Goal: Information Seeking & Learning: Learn about a topic

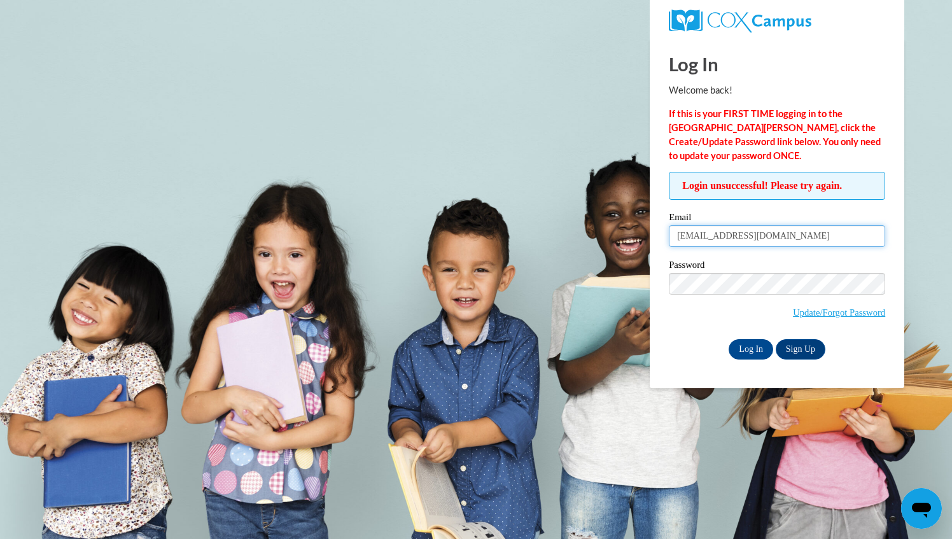
click at [805, 239] on input "mmartinezmatamo@ivytech.edu" at bounding box center [777, 236] width 216 height 22
type input "marinamartinez0115@gmail.com"
click at [757, 348] on input "Log In" at bounding box center [751, 349] width 45 height 20
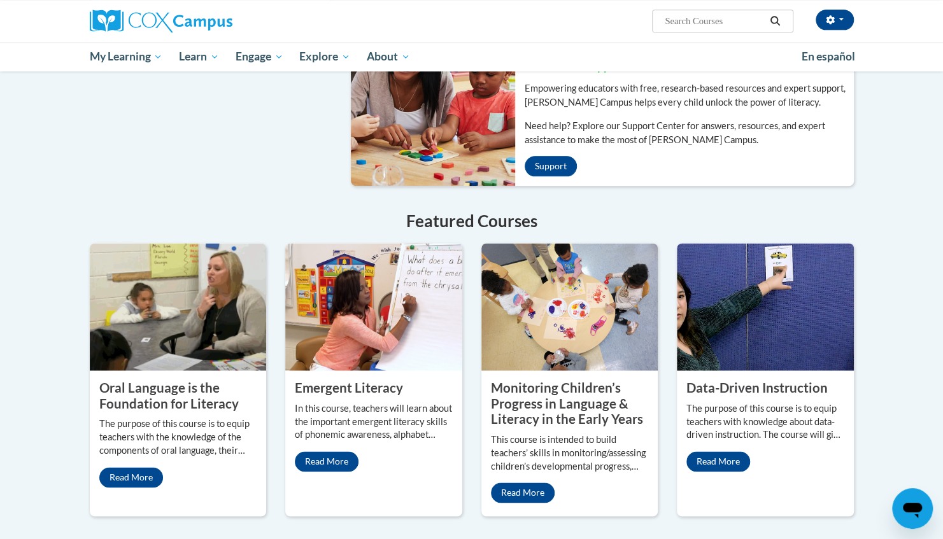
scroll to position [874, 0]
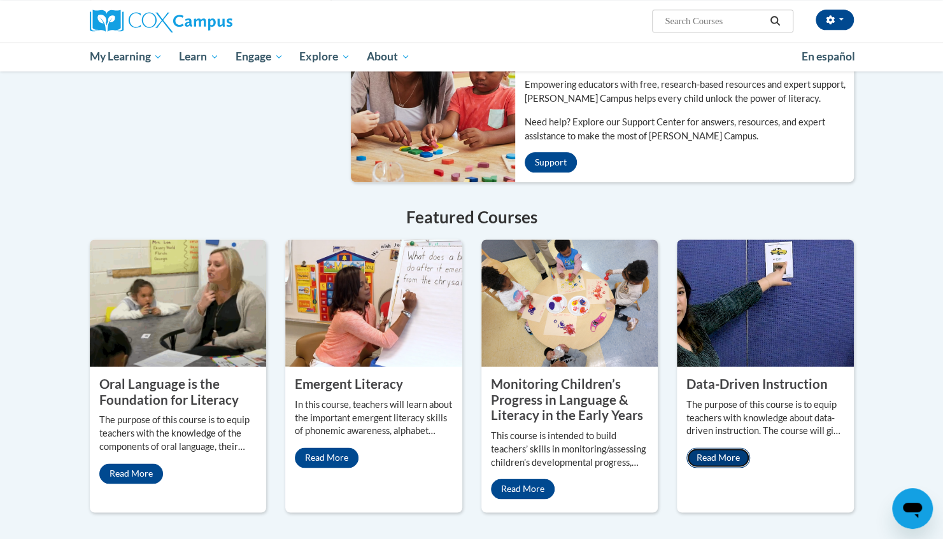
click at [717, 447] on link "Read More" at bounding box center [718, 457] width 64 height 20
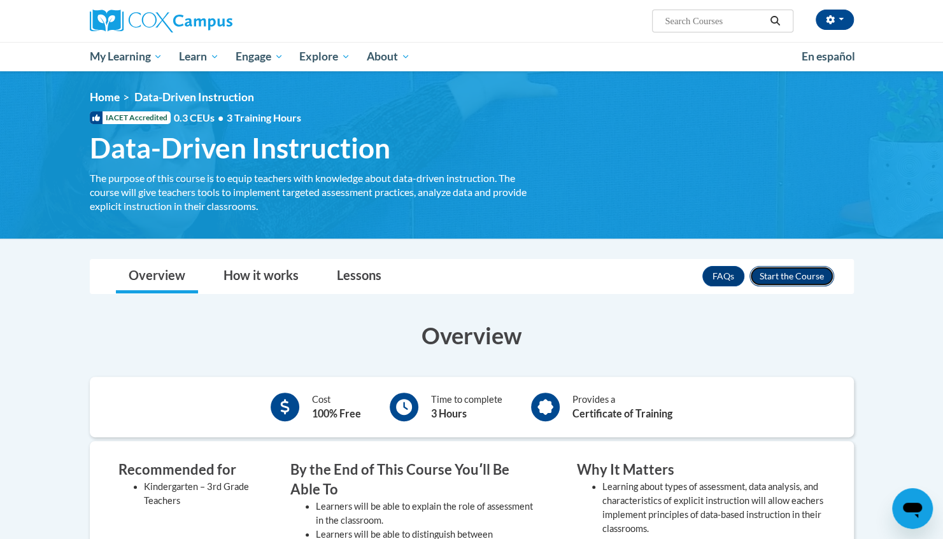
click at [789, 278] on button "Enroll" at bounding box center [791, 276] width 85 height 20
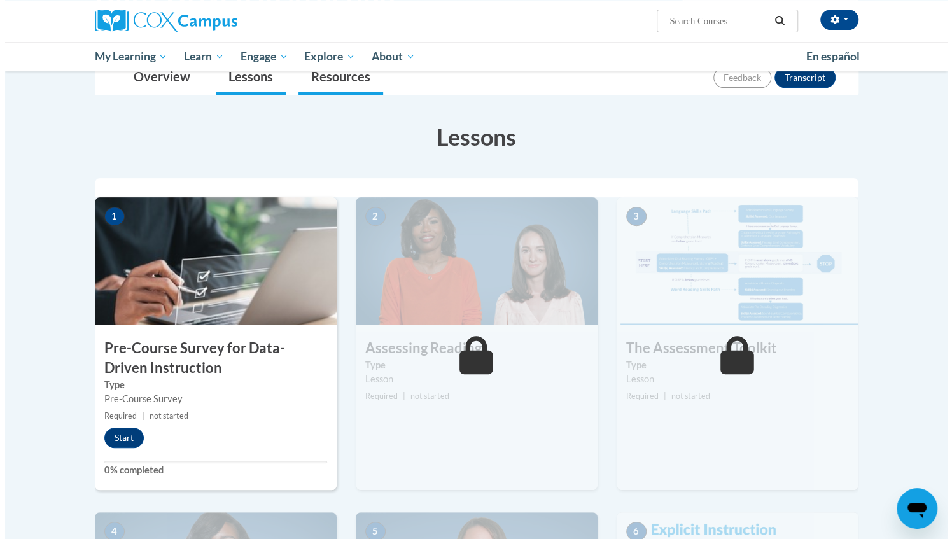
scroll to position [166, 0]
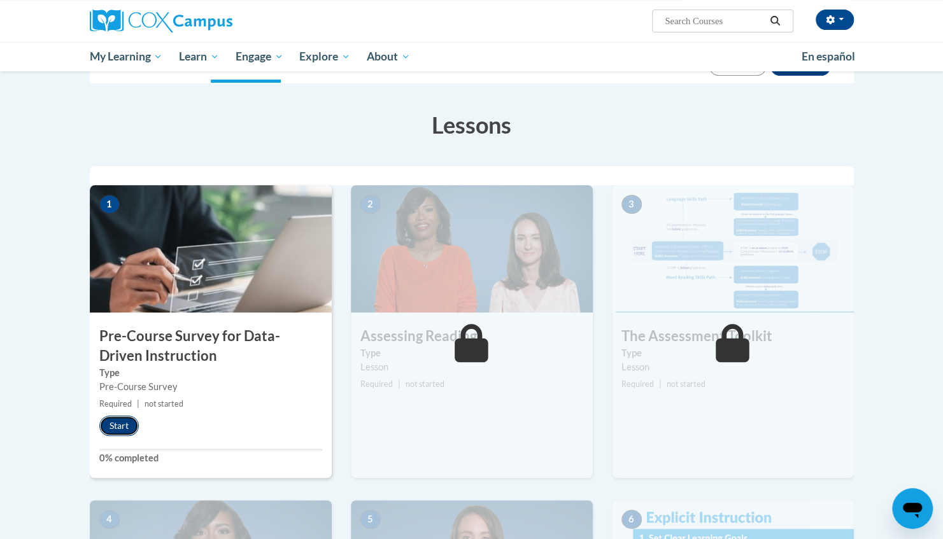
click at [112, 421] on button "Start" at bounding box center [118, 426] width 39 height 20
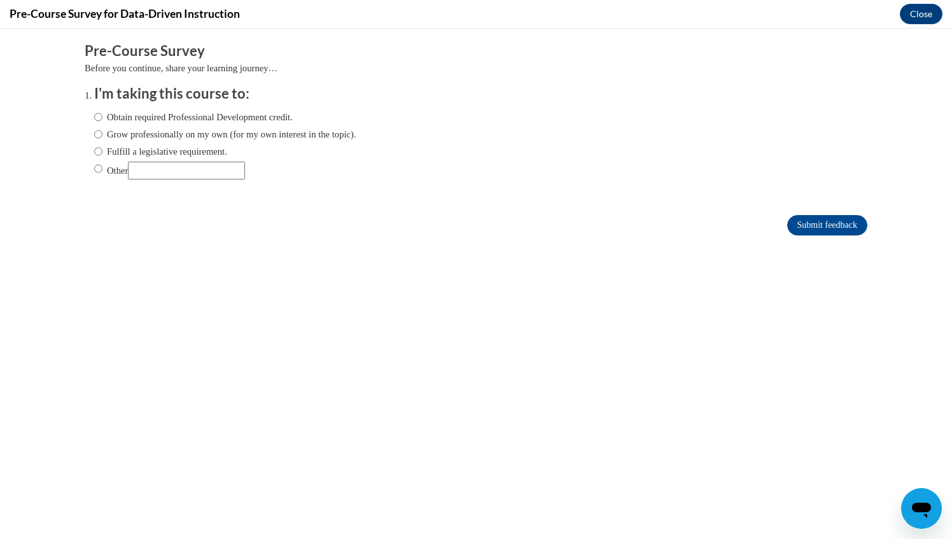
scroll to position [0, 0]
click at [95, 116] on label "Obtain required Professional Development credit." at bounding box center [193, 117] width 199 height 14
click at [95, 116] on input "Obtain required Professional Development credit." at bounding box center [98, 117] width 8 height 14
radio input "true"
click at [802, 228] on input "Submit feedback" at bounding box center [827, 225] width 80 height 20
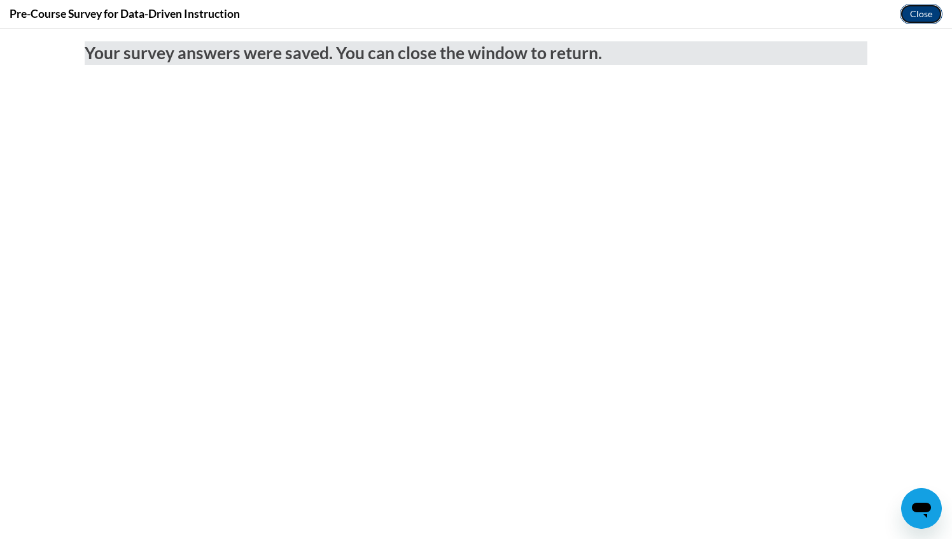
click at [921, 17] on button "Close" at bounding box center [921, 14] width 43 height 20
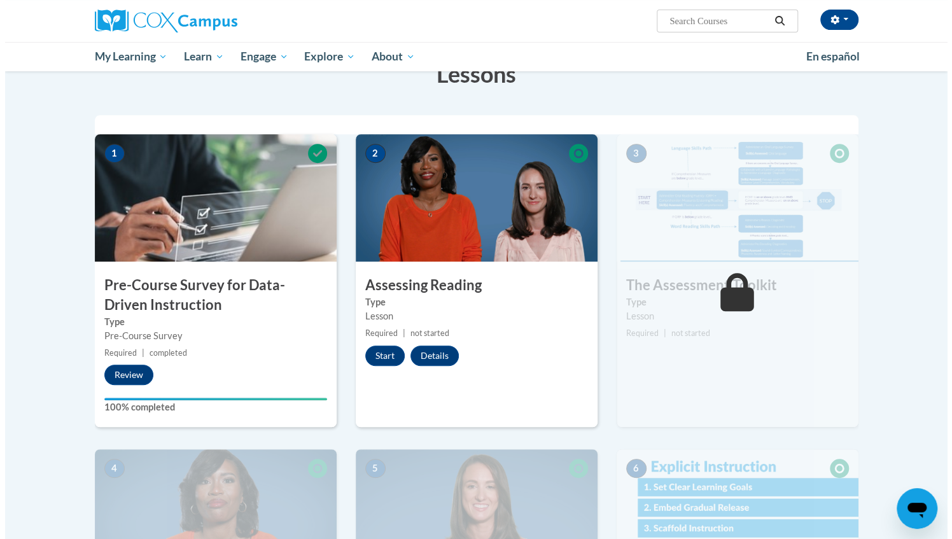
scroll to position [220, 0]
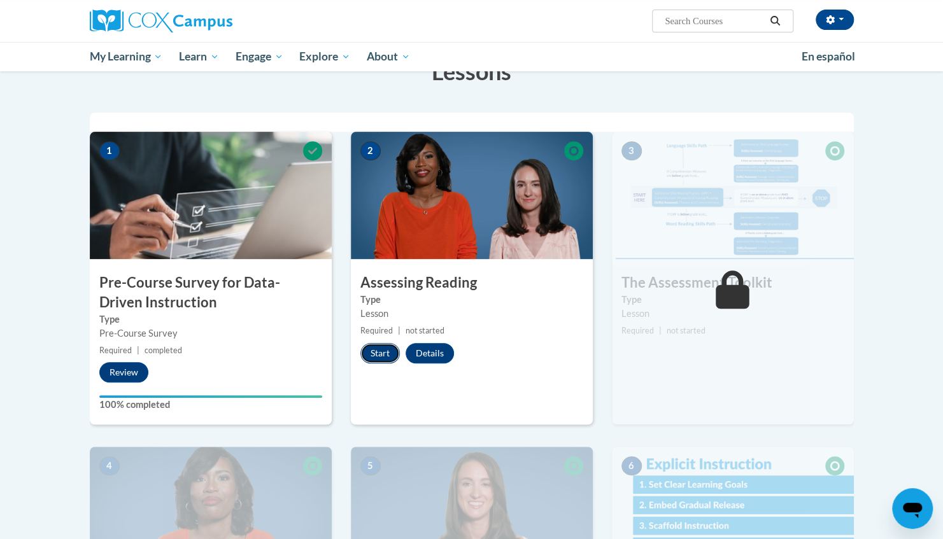
click at [377, 352] on button "Start" at bounding box center [379, 353] width 39 height 20
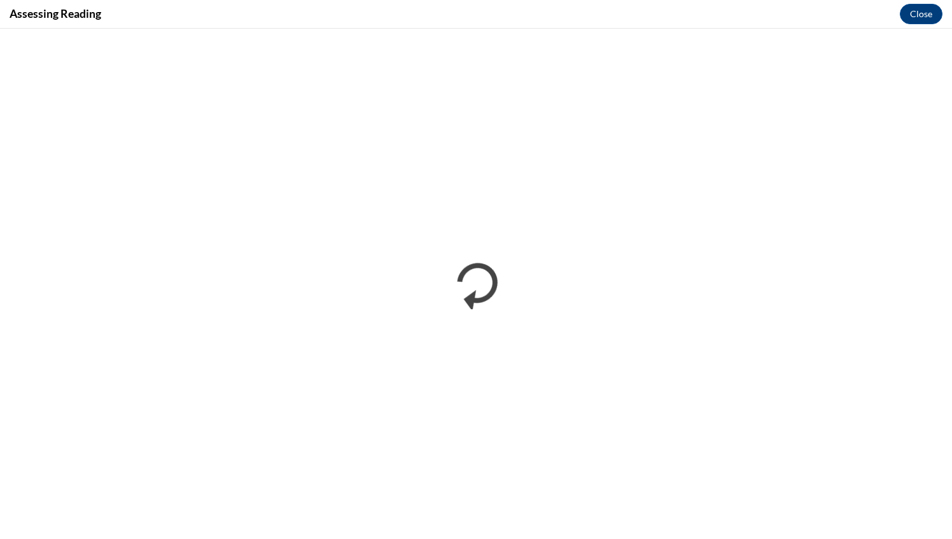
scroll to position [0, 0]
